Goal: Task Accomplishment & Management: Manage account settings

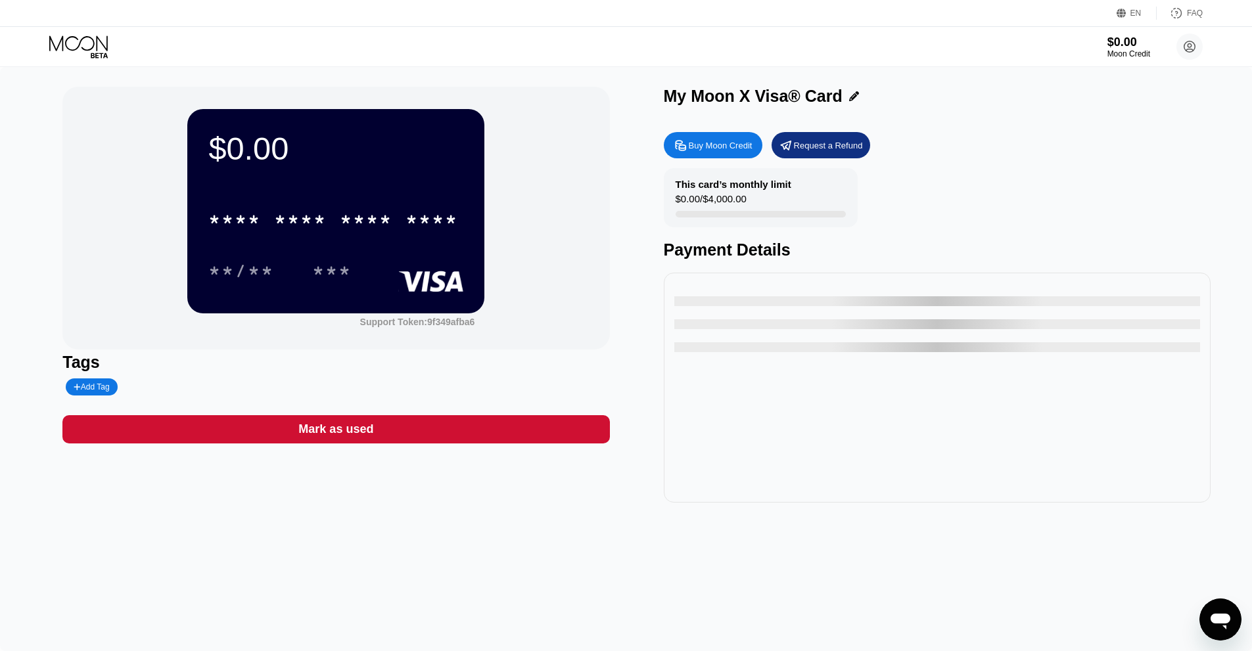
click at [1140, 14] on div "EN" at bounding box center [1136, 13] width 11 height 9
click at [1078, 76] on div "Select an item" at bounding box center [1058, 73] width 91 height 11
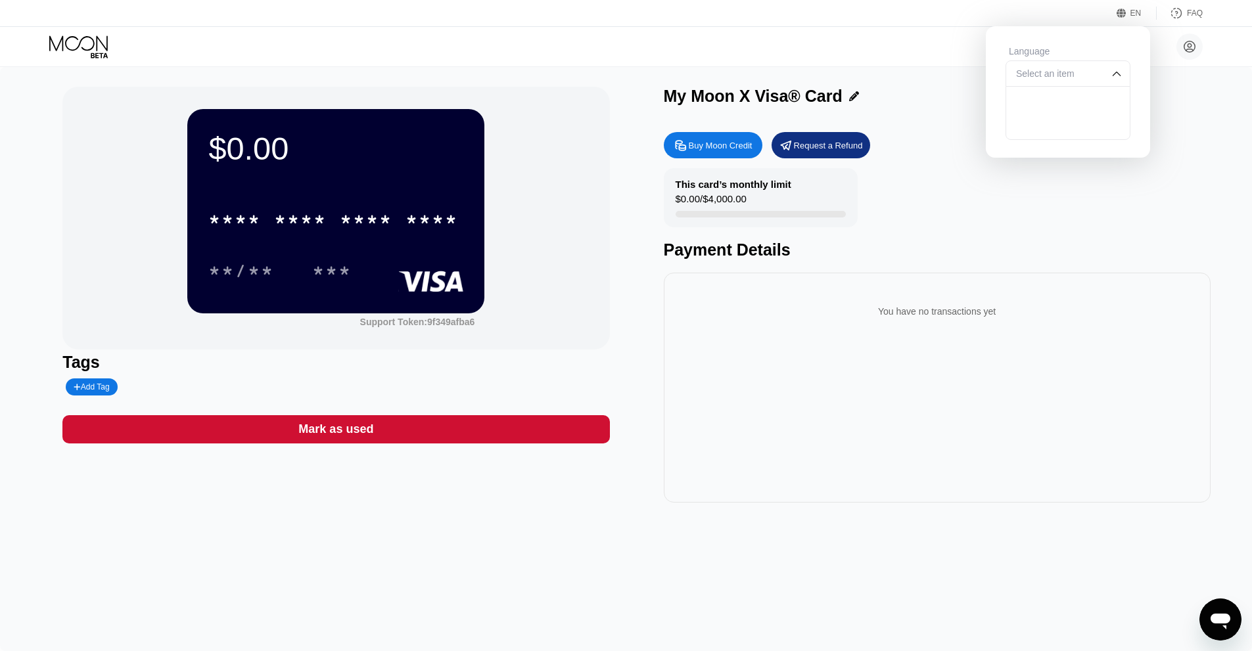
click at [1071, 73] on div "Select an item" at bounding box center [1058, 73] width 91 height 11
click at [1091, 75] on div "Select an item" at bounding box center [1058, 73] width 91 height 11
click at [1085, 74] on div "Select an item" at bounding box center [1058, 73] width 91 height 11
click at [926, 218] on div "This card’s monthly limit $0.00 / $4,000.00 Payment Details" at bounding box center [937, 213] width 547 height 91
click at [769, 230] on div "This card’s monthly limit $0.00 / $4,000.00 Payment Details" at bounding box center [937, 213] width 547 height 91
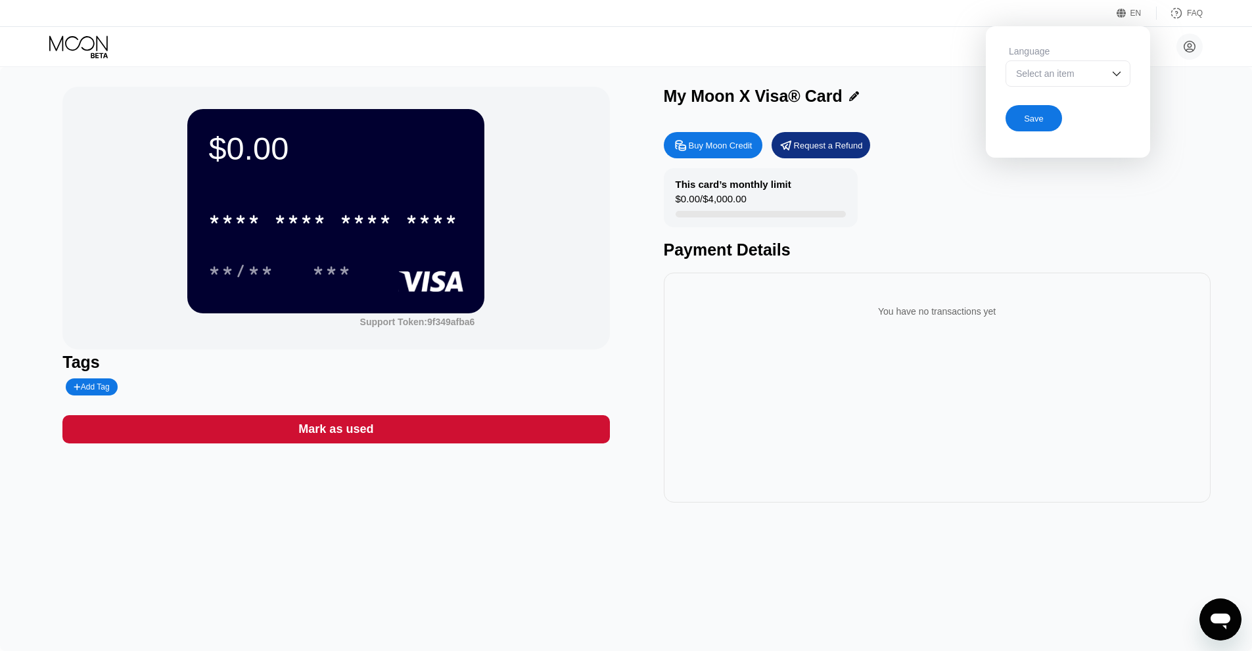
click at [760, 178] on div "This card’s monthly limit $0.00 / $4,000.00" at bounding box center [761, 197] width 194 height 59
click at [1134, 22] on div "EN Language Select an item Save FAQ" at bounding box center [626, 13] width 1252 height 27
click at [1134, 18] on div "EN" at bounding box center [1137, 13] width 40 height 13
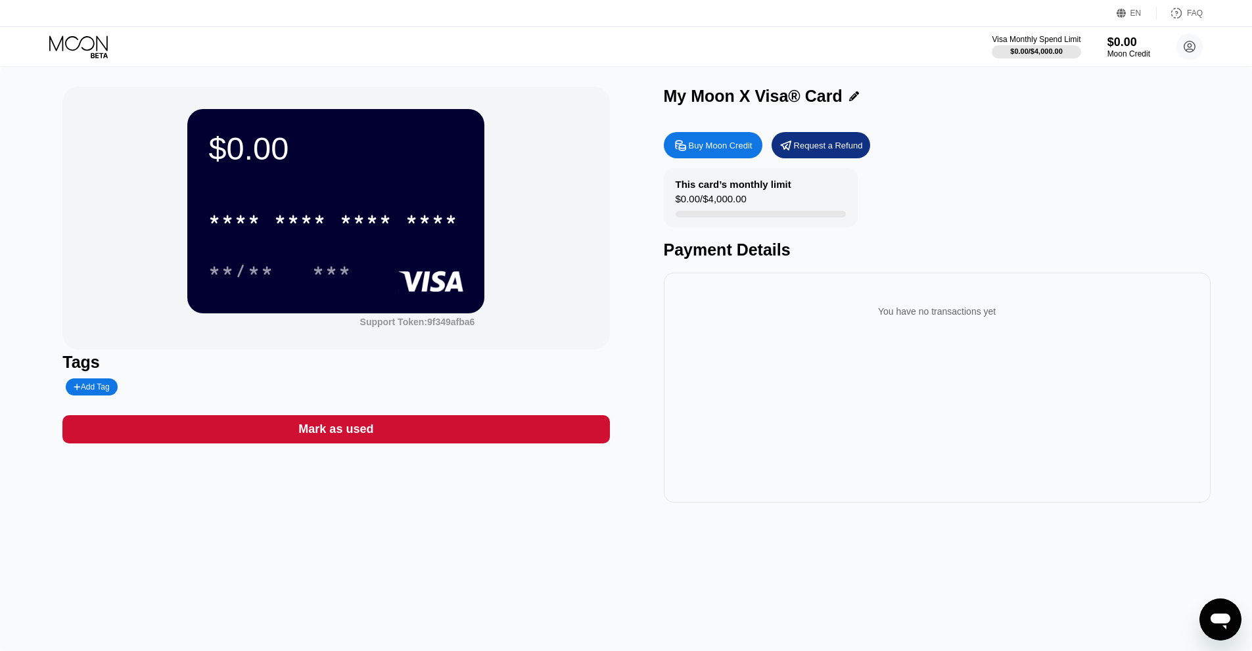
click at [812, 55] on div "Visa Monthly Spend Limit $0.00 / $4,000.00 $0.00 Moon Credit Ghost Ability ghos…" at bounding box center [626, 46] width 1252 height 39
click at [849, 103] on div "My Moon X Visa® Card" at bounding box center [937, 96] width 547 height 19
click at [857, 93] on div "My Moon X Visa® Card" at bounding box center [937, 96] width 547 height 19
click at [853, 98] on icon at bounding box center [854, 96] width 10 height 10
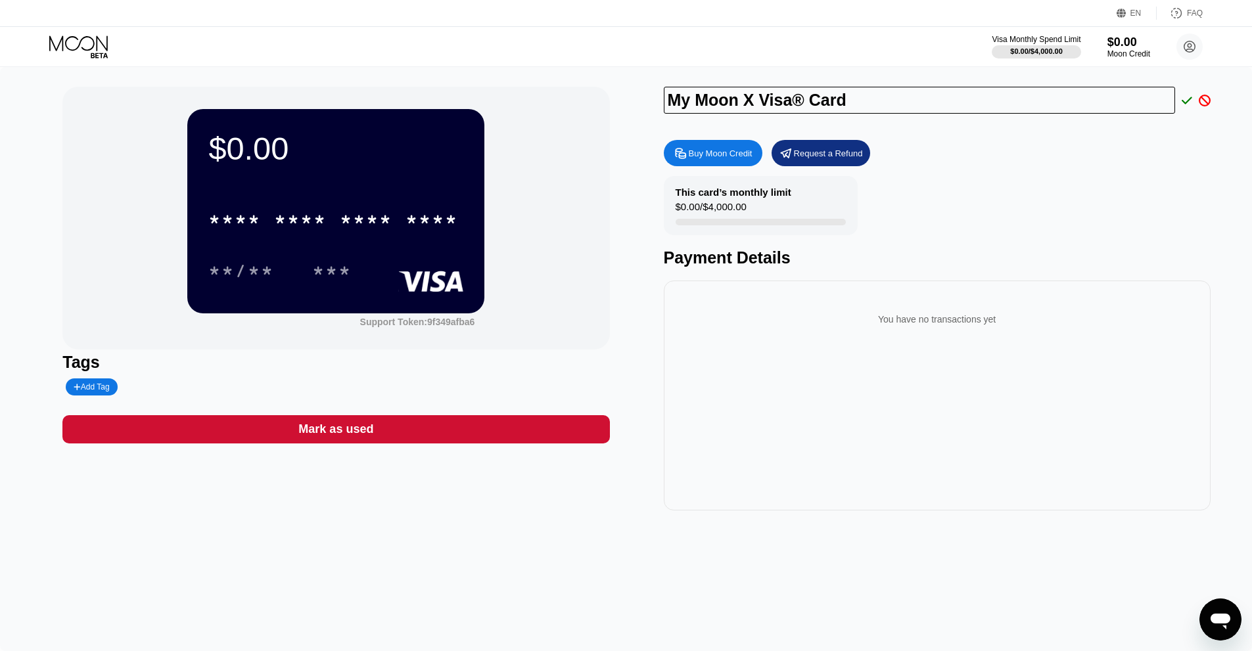
click at [855, 60] on div "Visa Monthly Spend Limit $0.00 / $4,000.00 $0.00 Moon Credit Ghost Ability ghos…" at bounding box center [626, 46] width 1252 height 39
click at [1197, 99] on div at bounding box center [1202, 101] width 18 height 12
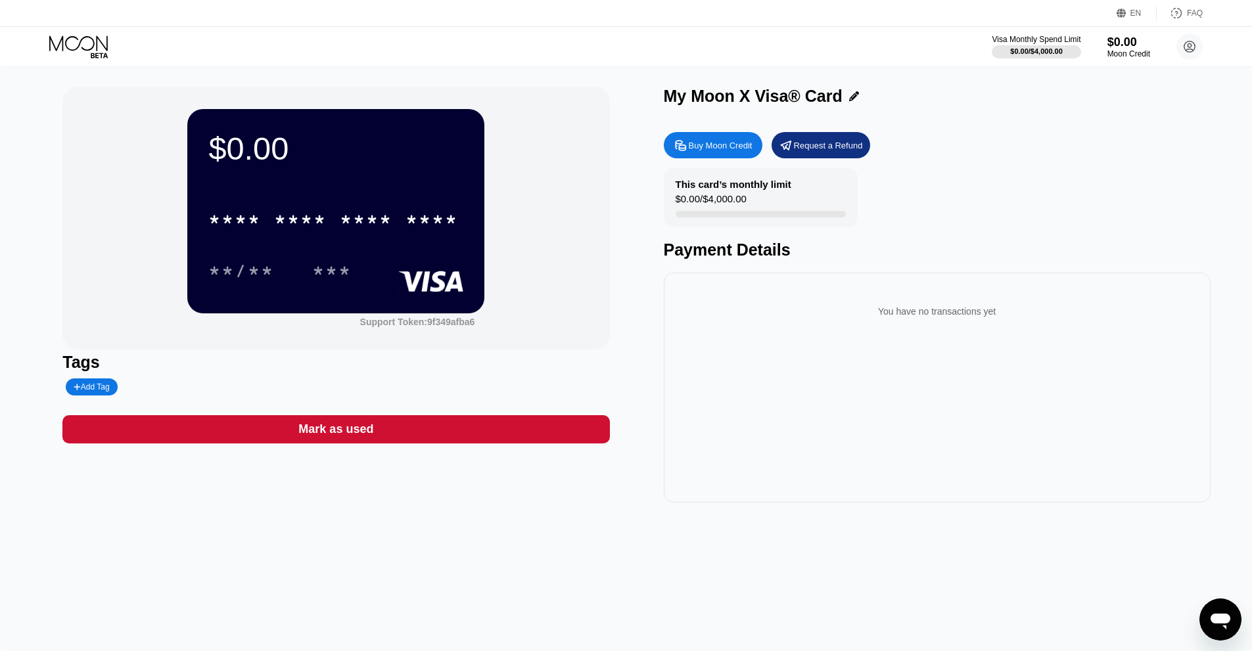
click at [845, 101] on div at bounding box center [851, 96] width 16 height 10
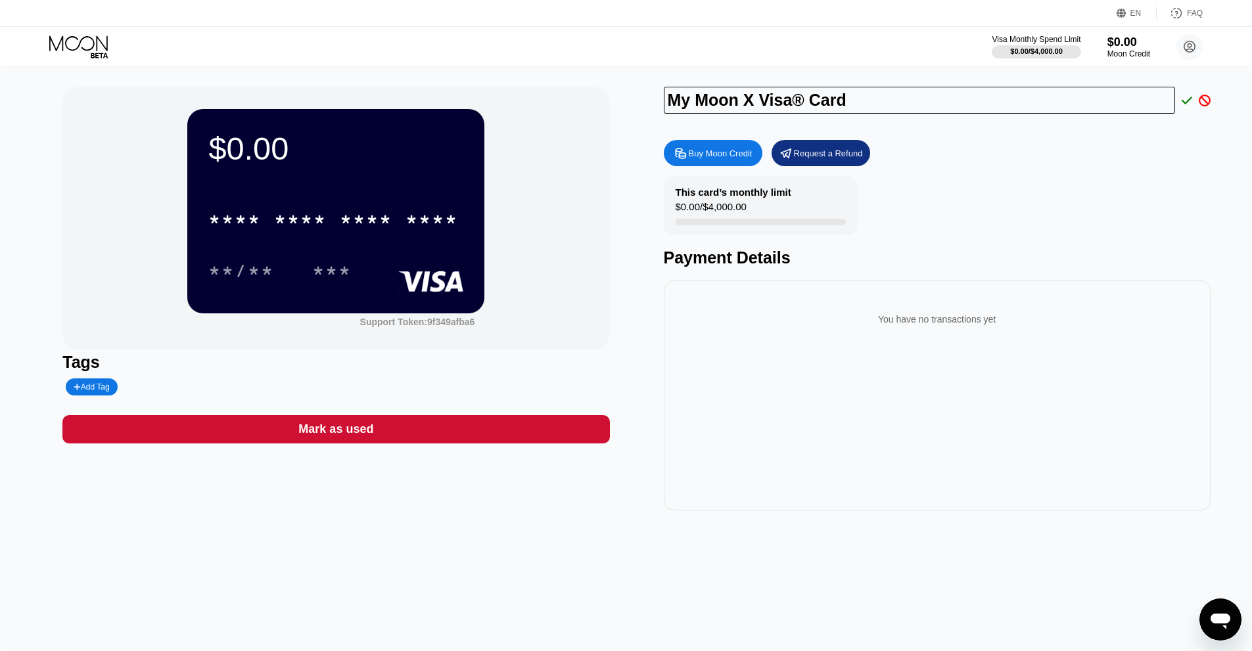
click at [1186, 108] on div "My Moon X Visa® Card" at bounding box center [937, 100] width 547 height 27
click at [1186, 104] on icon at bounding box center [1187, 100] width 11 height 7
click at [1204, 103] on icon at bounding box center [1205, 101] width 12 height 12
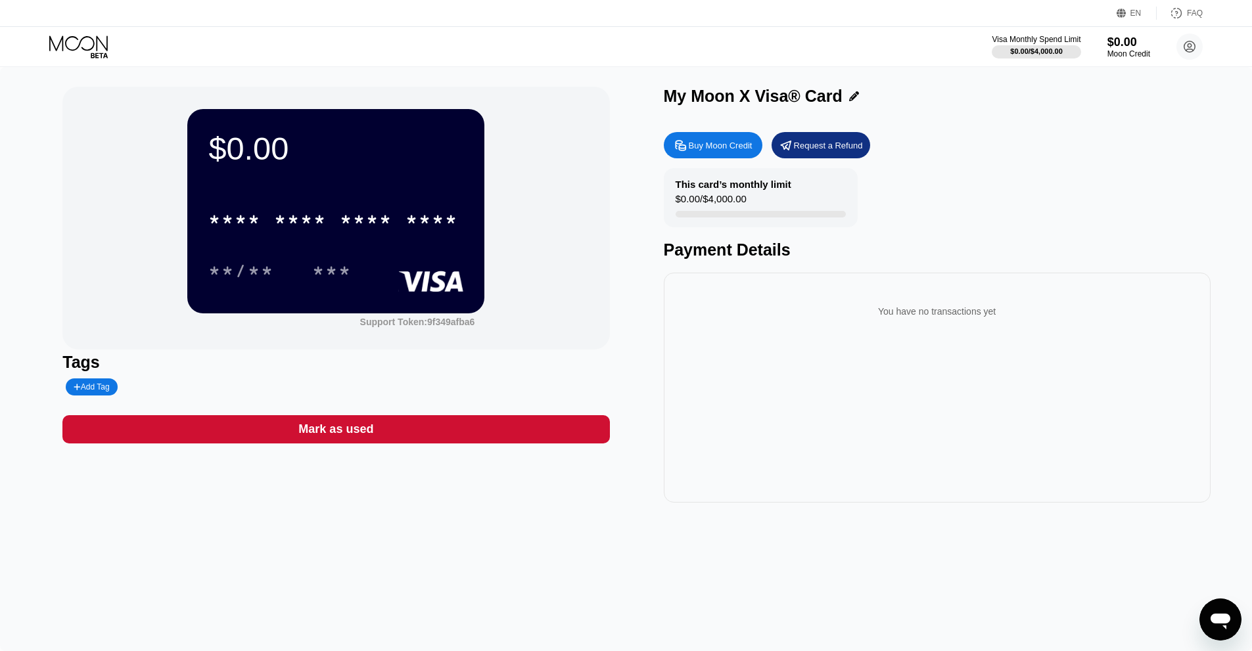
click at [962, 165] on div "Buy Moon Credit Request a Refund This card’s monthly limit $0.00 / $4,000.00 Pa…" at bounding box center [937, 314] width 547 height 377
